Goal: Find specific page/section: Find specific page/section

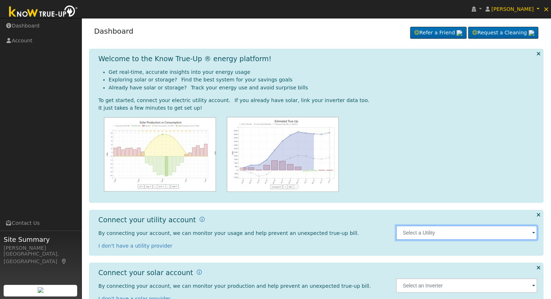
click at [430, 232] on input "text" at bounding box center [466, 233] width 141 height 15
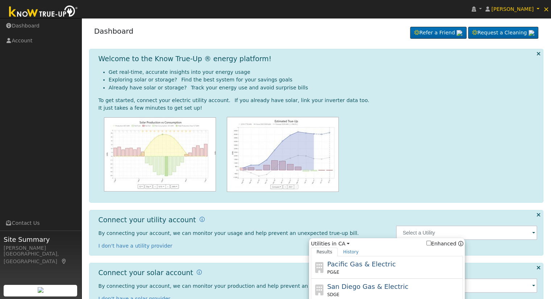
click at [385, 266] on span "Pacific Gas & Electric" at bounding box center [361, 265] width 69 height 8
type input "PG&E"
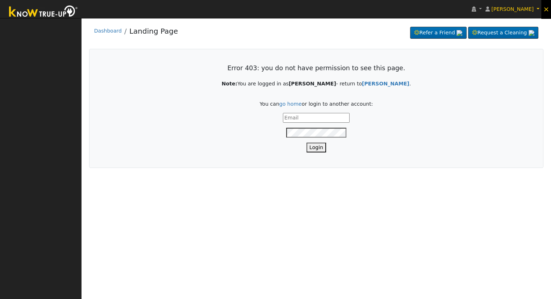
click at [544, 9] on span "×" at bounding box center [546, 9] width 6 height 9
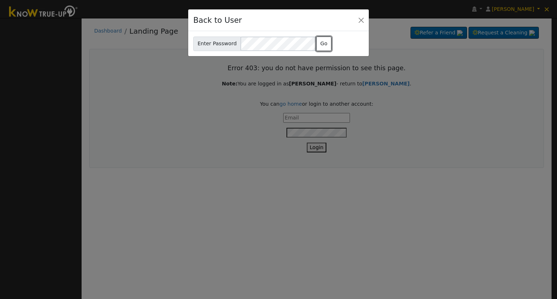
click at [322, 38] on button "Go" at bounding box center [324, 44] width 16 height 15
